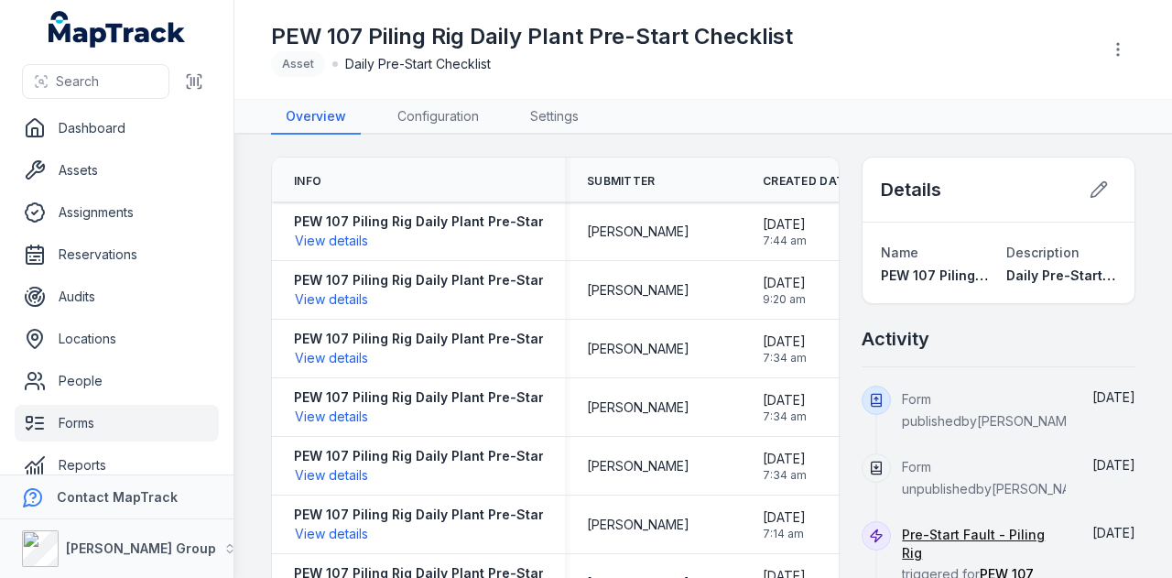
scroll to position [22, 0]
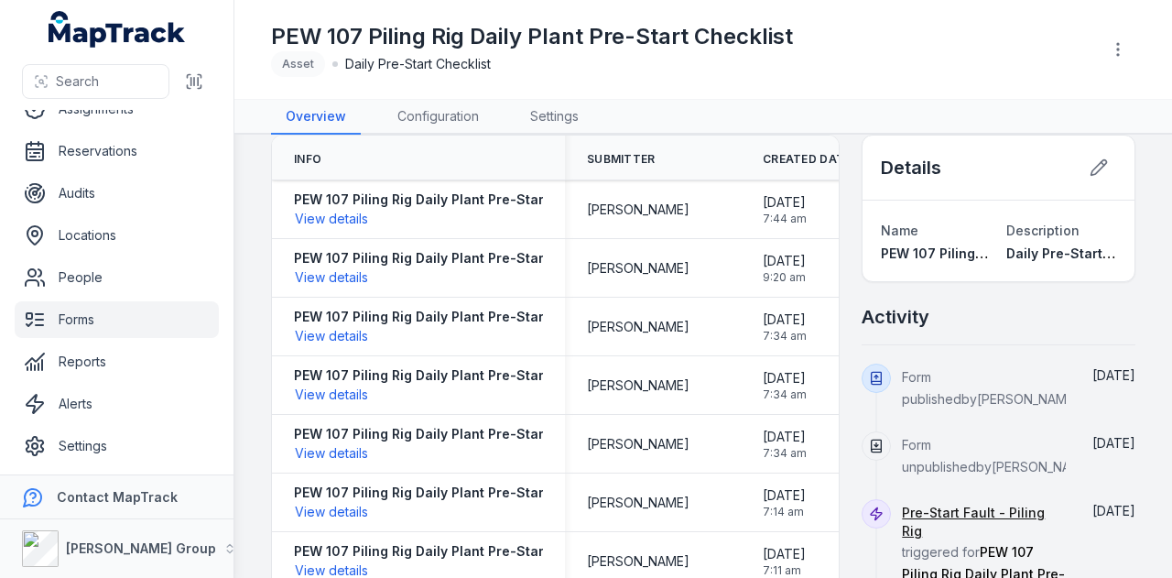
click at [95, 323] on link "Forms" at bounding box center [117, 319] width 204 height 37
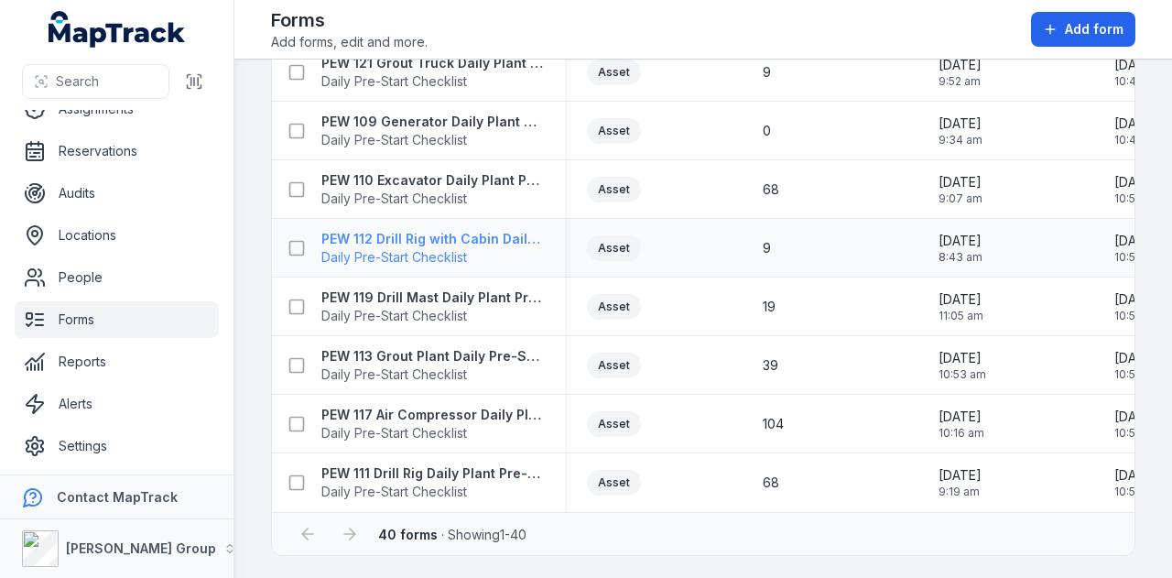
scroll to position [1927, 0]
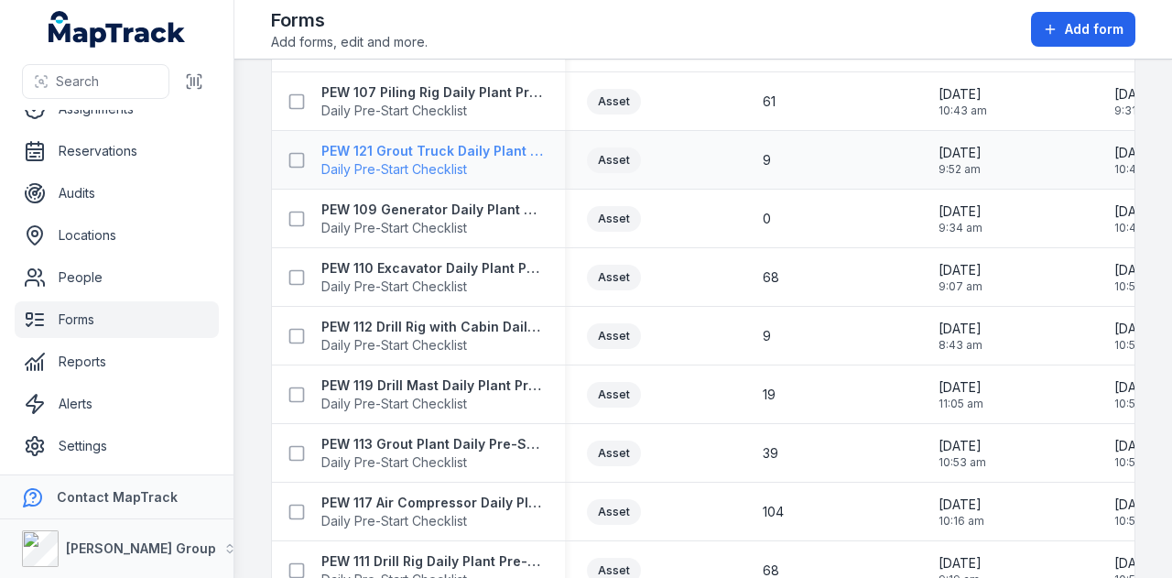
click at [456, 152] on strong "PEW 121 Grout Truck Daily Plant Pre-Start Checklist" at bounding box center [432, 151] width 222 height 18
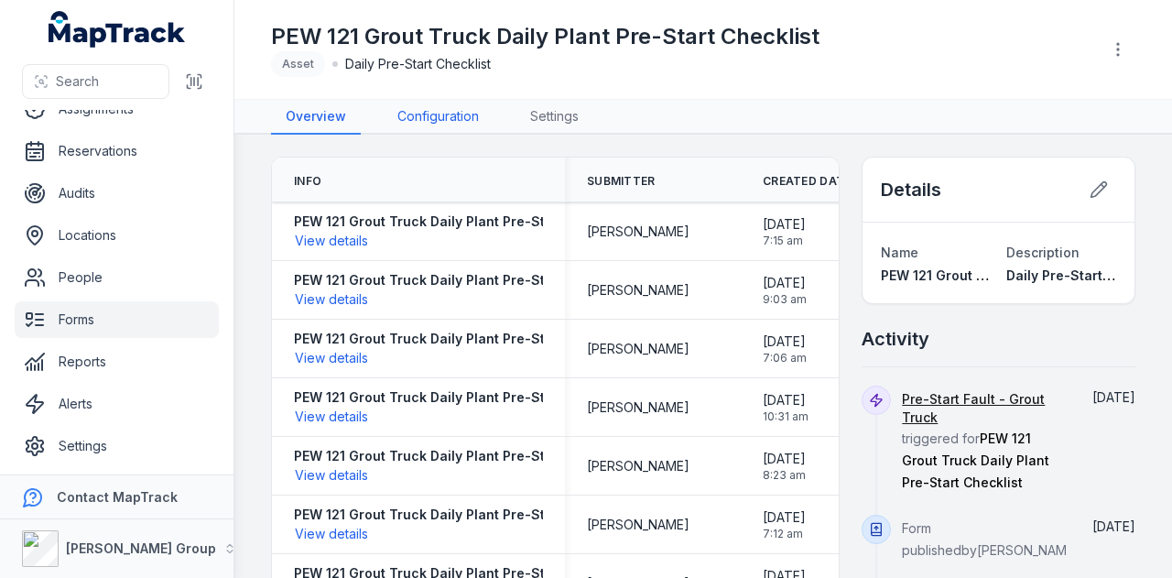
click at [445, 112] on link "Configuration" at bounding box center [438, 117] width 111 height 35
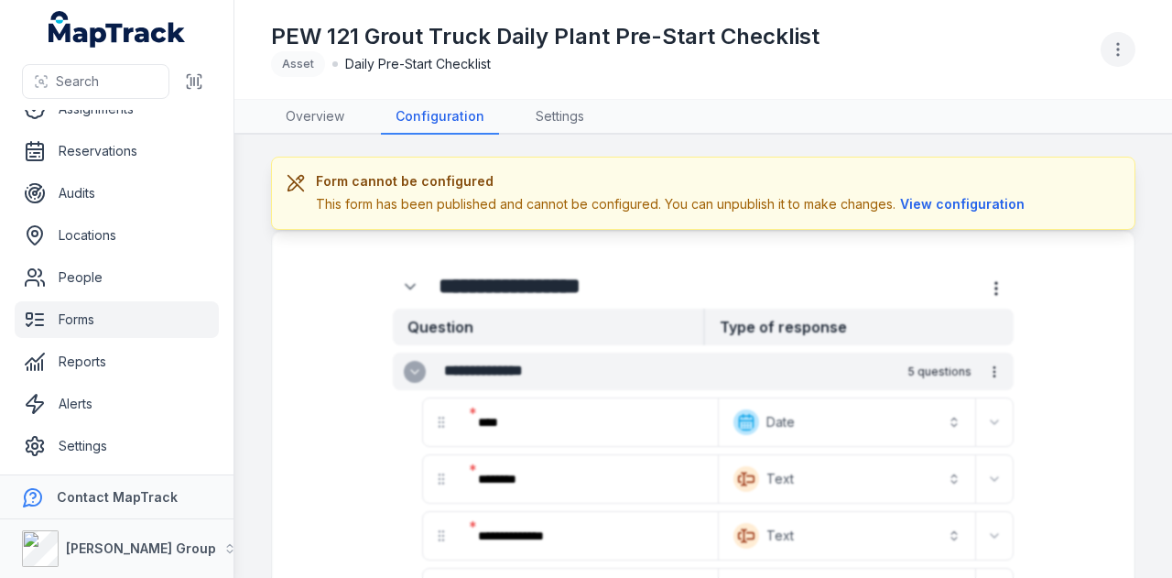
click at [1126, 42] on button "button" at bounding box center [1118, 49] width 35 height 35
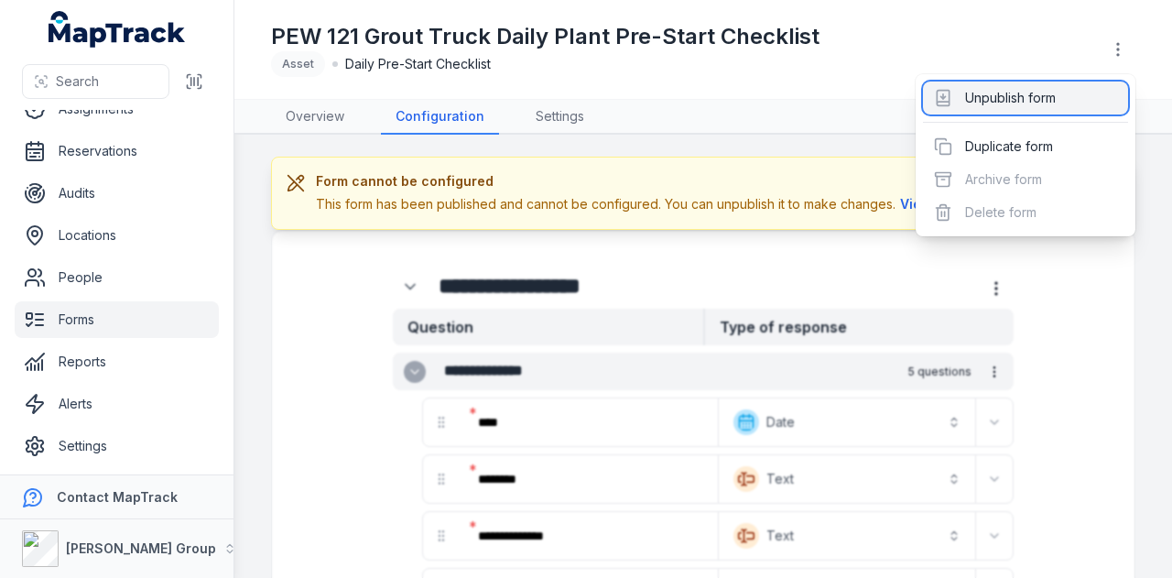
click at [1066, 103] on div "Unpublish form" at bounding box center [1025, 98] width 205 height 33
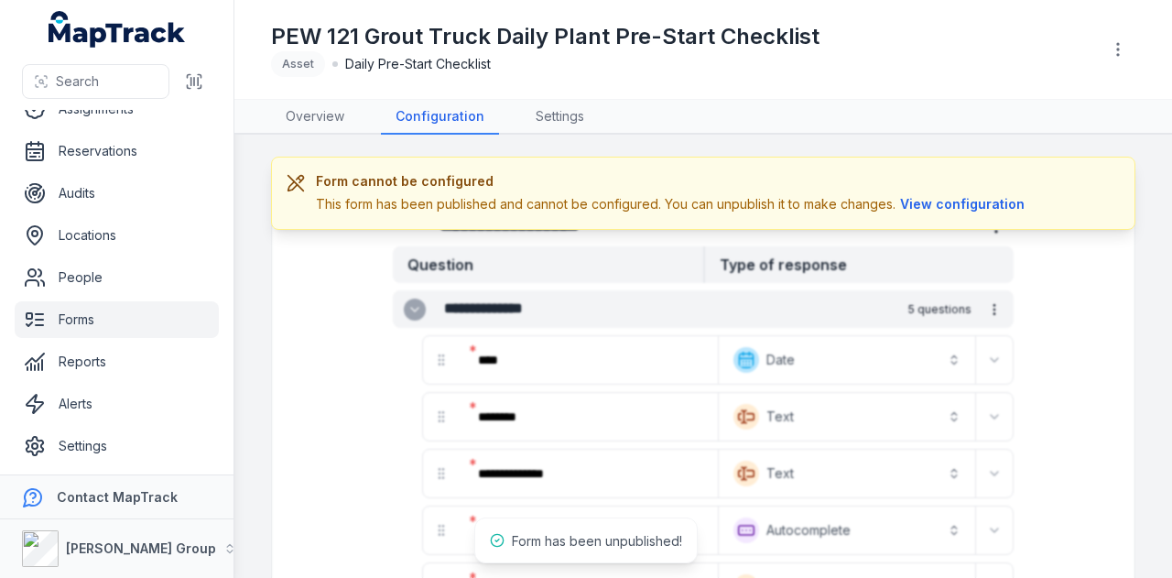
scroll to position [92, 0]
